Goal: Transaction & Acquisition: Purchase product/service

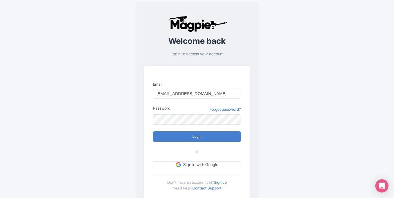
type input "Marketing@sailthephoenix.com"
click at [200, 134] on input "Login" at bounding box center [197, 136] width 88 height 10
type input "Logging in..."
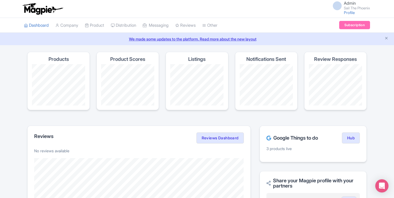
click at [346, 22] on link "Subscription" at bounding box center [354, 25] width 31 height 8
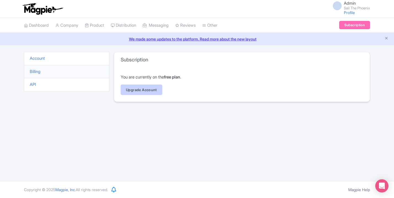
click at [148, 90] on link "Upgrade Account" at bounding box center [142, 90] width 42 height 10
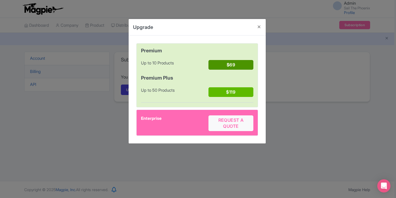
click at [229, 62] on button "$69" at bounding box center [231, 65] width 45 height 10
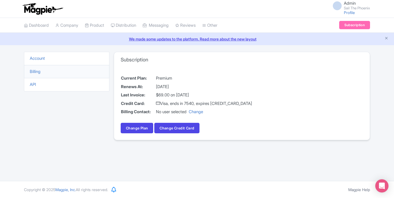
click at [354, 23] on link "Subscription" at bounding box center [354, 25] width 31 height 8
click at [203, 113] on link "Change" at bounding box center [196, 111] width 14 height 5
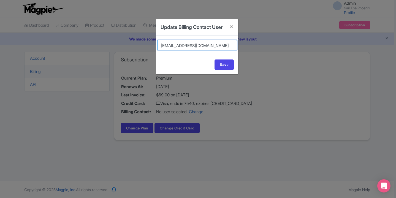
click at [226, 50] on select "[EMAIL_ADDRESS][DOMAIN_NAME]" at bounding box center [197, 45] width 80 height 10
click at [233, 27] on button "Close" at bounding box center [231, 27] width 13 height 16
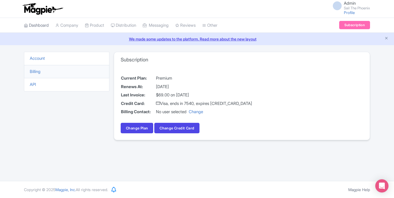
click at [44, 28] on link "Dashboard" at bounding box center [36, 25] width 25 height 15
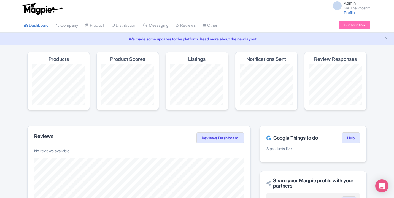
click at [349, 27] on link "Subscription" at bounding box center [354, 25] width 31 height 8
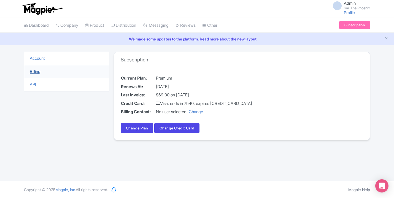
click at [39, 71] on link "Billing" at bounding box center [35, 71] width 11 height 5
click at [53, 61] on li "Account" at bounding box center [66, 59] width 85 height 14
click at [44, 59] on link "Account" at bounding box center [37, 58] width 15 height 5
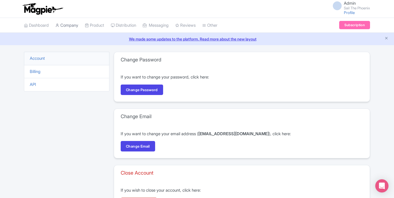
click at [70, 23] on link "Company" at bounding box center [66, 25] width 23 height 15
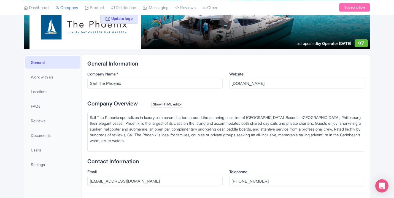
scroll to position [74, 0]
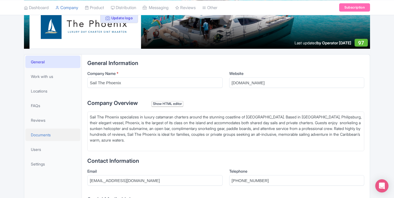
click at [51, 133] on span "Documents" at bounding box center [41, 135] width 20 height 6
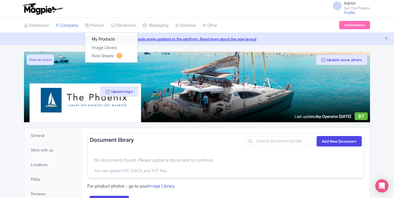
click at [103, 37] on link "My Products" at bounding box center [111, 39] width 52 height 9
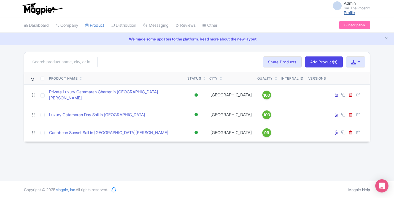
click at [347, 11] on link "Profile" at bounding box center [349, 12] width 11 height 5
click at [344, 26] on link "Subscription" at bounding box center [354, 25] width 31 height 8
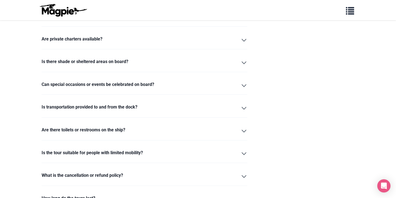
scroll to position [658, 0]
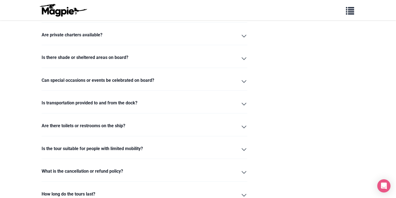
click at [150, 122] on summary "Are there toilets or restrooms on the ship?" at bounding box center [145, 126] width 206 height 9
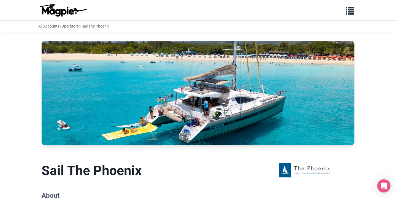
scroll to position [0, 0]
click at [350, 11] on span "button" at bounding box center [350, 10] width 8 height 8
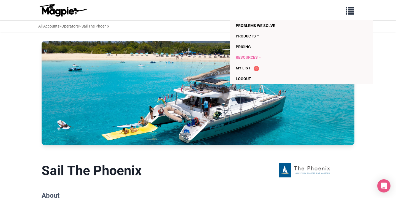
click at [250, 56] on link "Resources" at bounding box center [291, 57] width 110 height 10
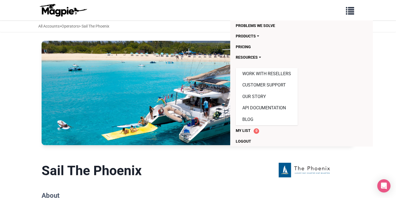
click at [201, 30] on div "All Accounts > Operators > Sail The Phoenix" at bounding box center [198, 26] width 396 height 12
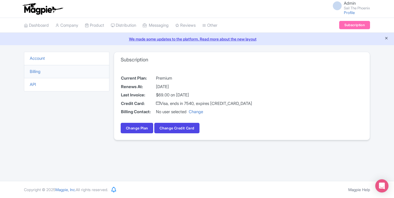
click at [387, 36] on button "Close announcement" at bounding box center [386, 39] width 4 height 6
